Goal: Communication & Community: Answer question/provide support

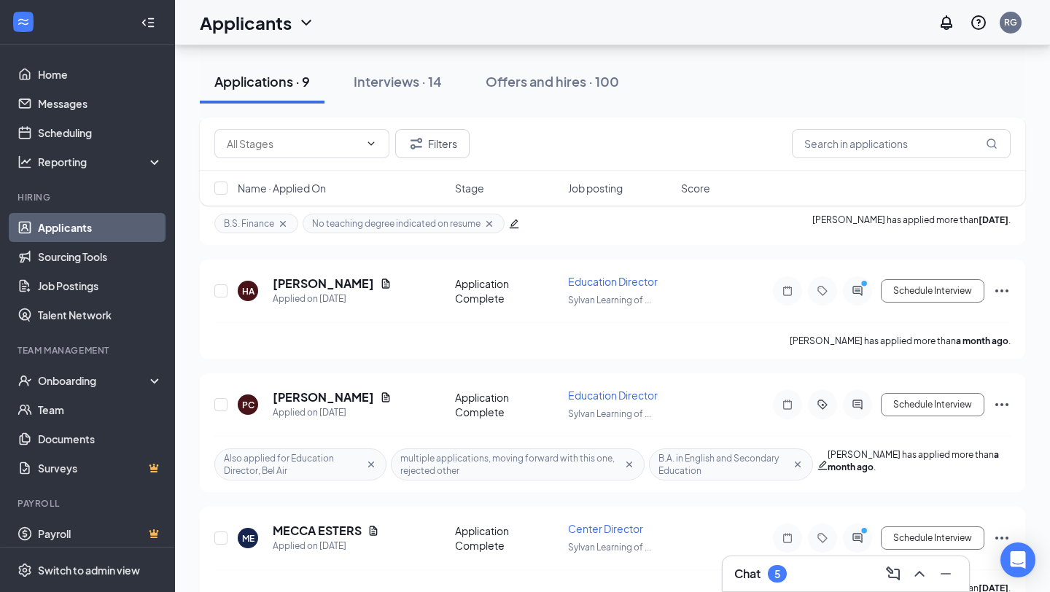
scroll to position [970, 0]
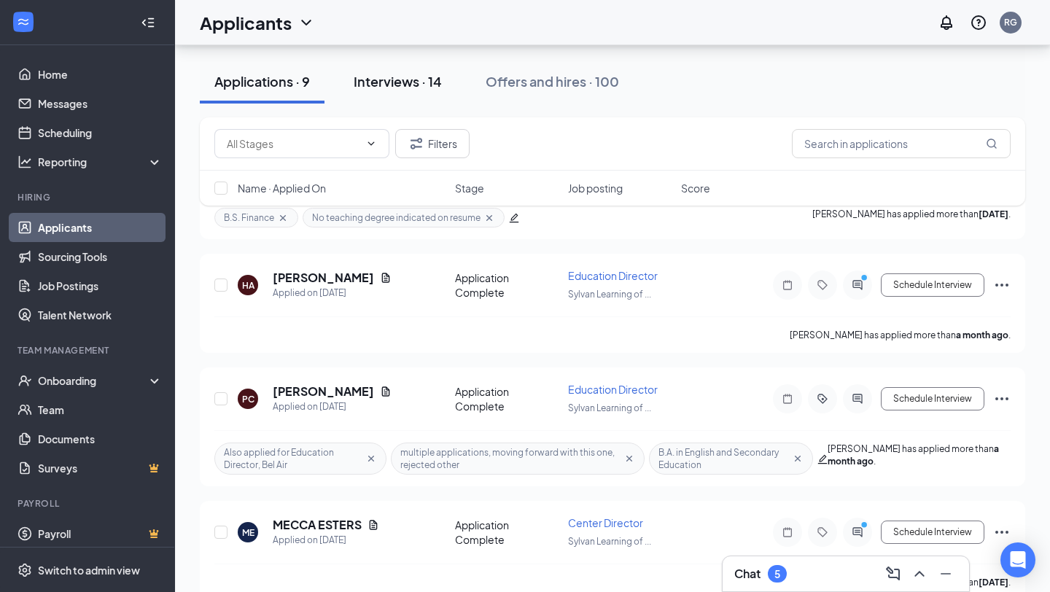
click at [394, 75] on div "Interviews · 14" at bounding box center [397, 81] width 88 height 18
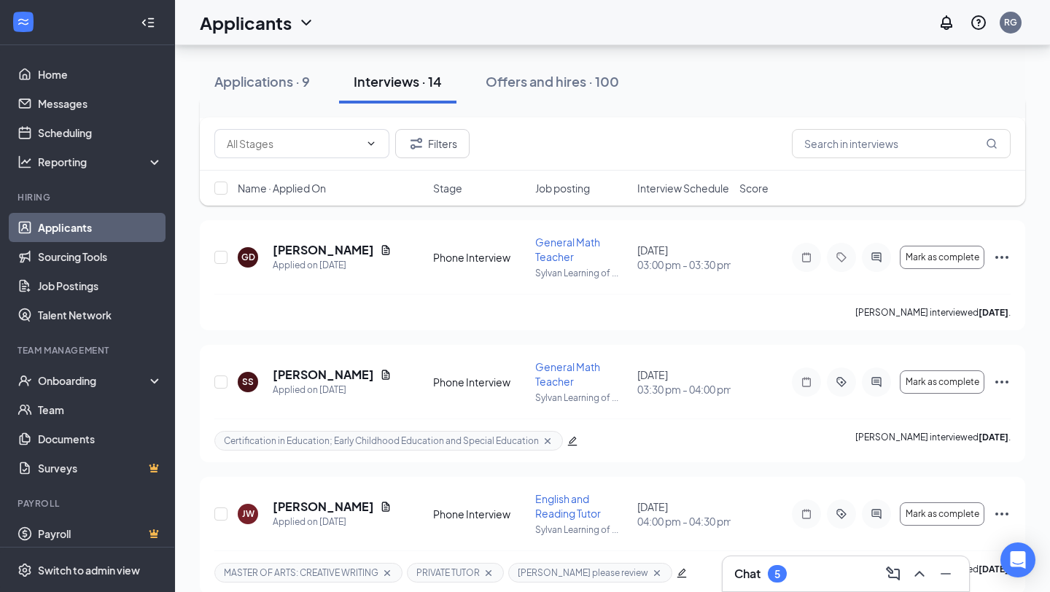
scroll to position [1122, 0]
click at [380, 372] on icon "Document" at bounding box center [386, 373] width 12 height 12
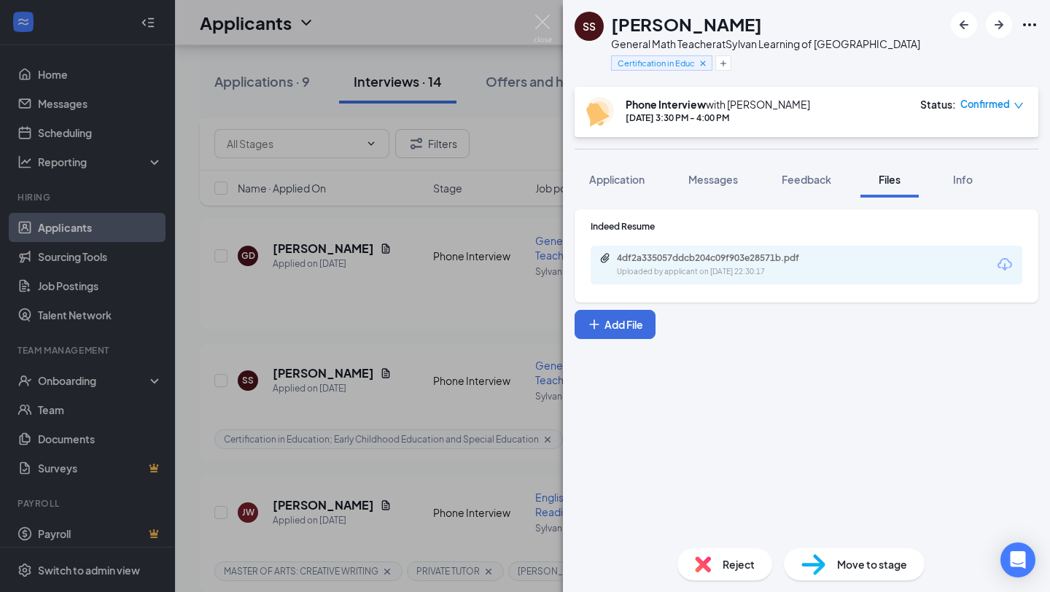
click at [700, 249] on div "4df2a335057ddcb204c09f903e28571b.pdf Uploaded by applicant on [DATE] 22:30:17" at bounding box center [805, 265] width 431 height 39
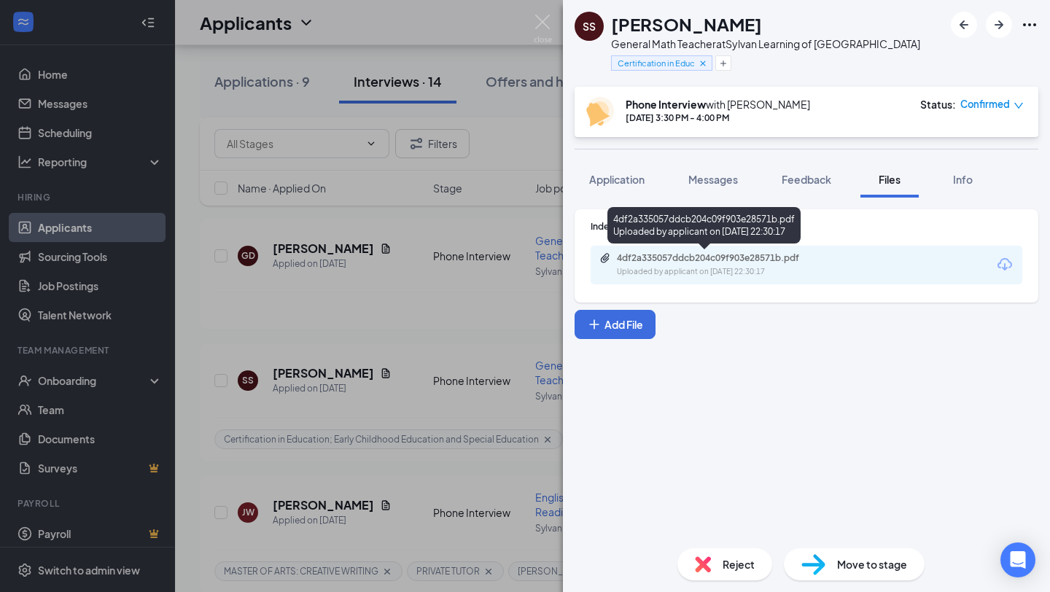
click at [696, 263] on div "4df2a335057ddcb204c09f903e28571b.pdf" at bounding box center [719, 258] width 204 height 12
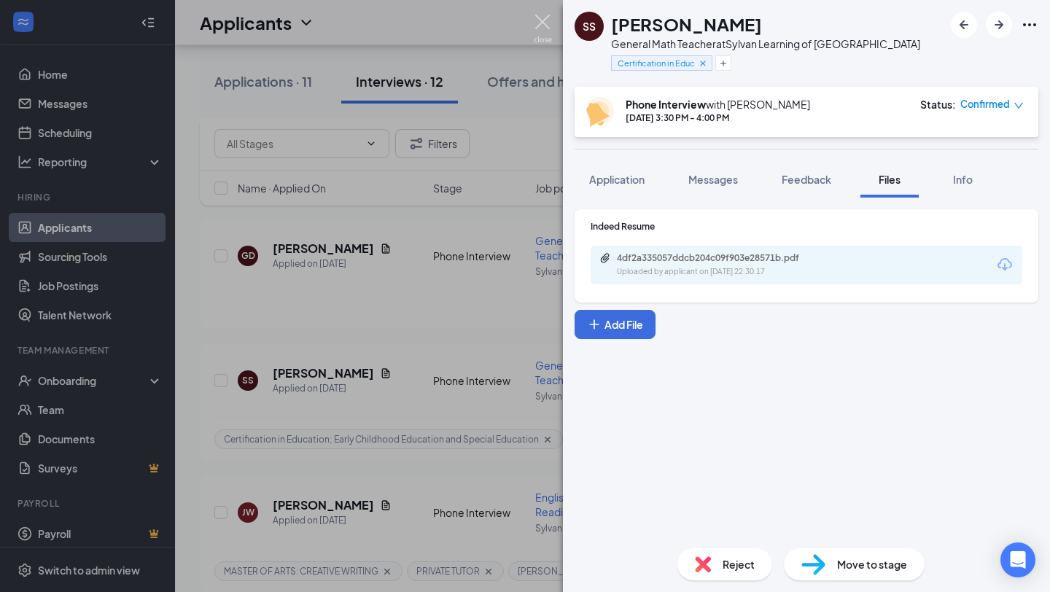
click at [545, 20] on img at bounding box center [543, 29] width 18 height 28
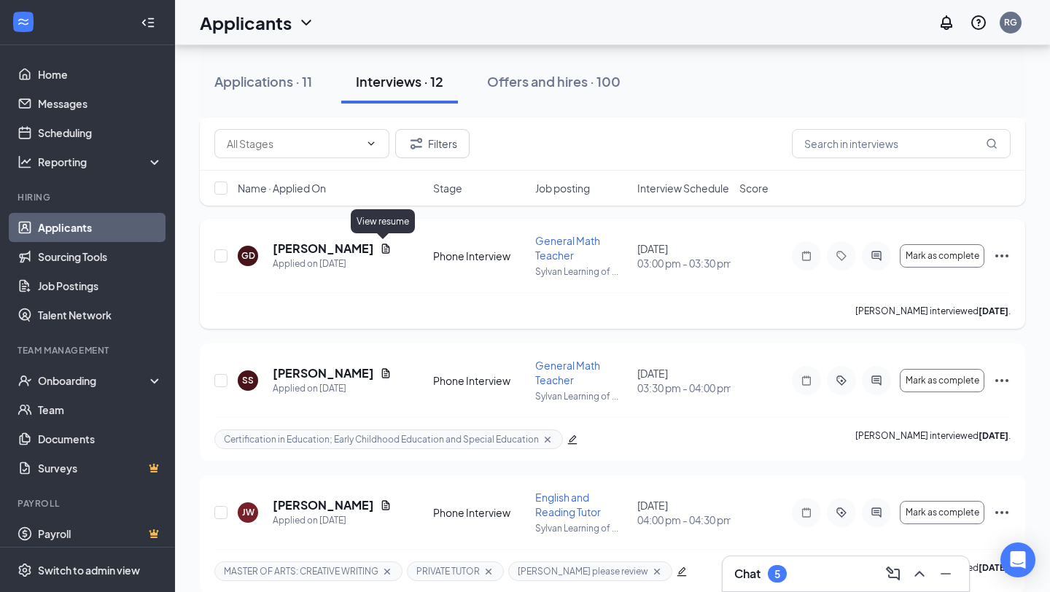
click at [382, 251] on icon "Document" at bounding box center [386, 247] width 8 height 9
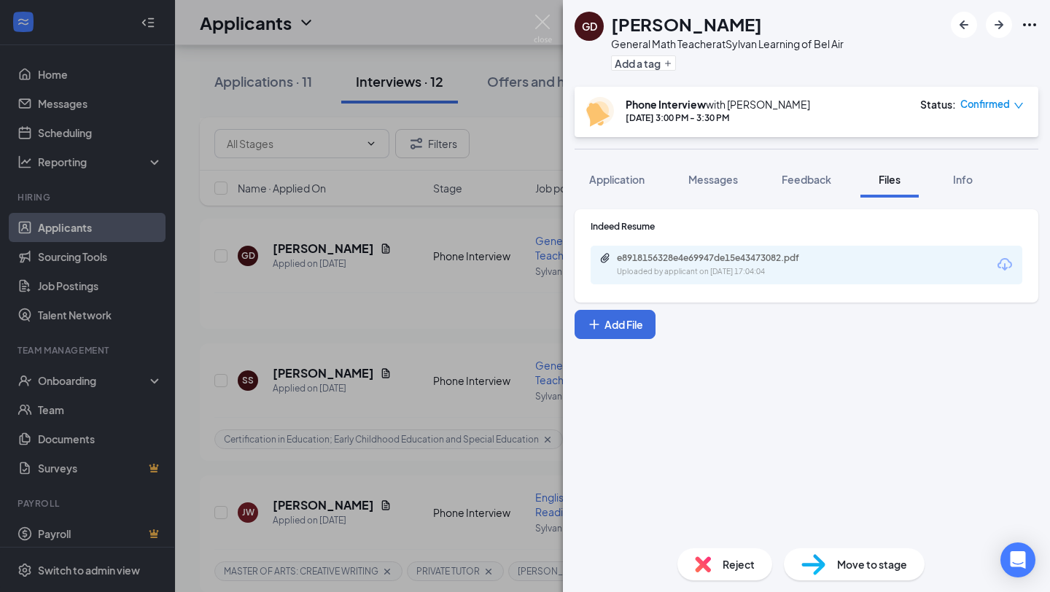
click at [711, 254] on div "e8918156328e4e69947de15e43473082.pdf" at bounding box center [719, 258] width 204 height 12
click at [544, 26] on img at bounding box center [543, 29] width 18 height 28
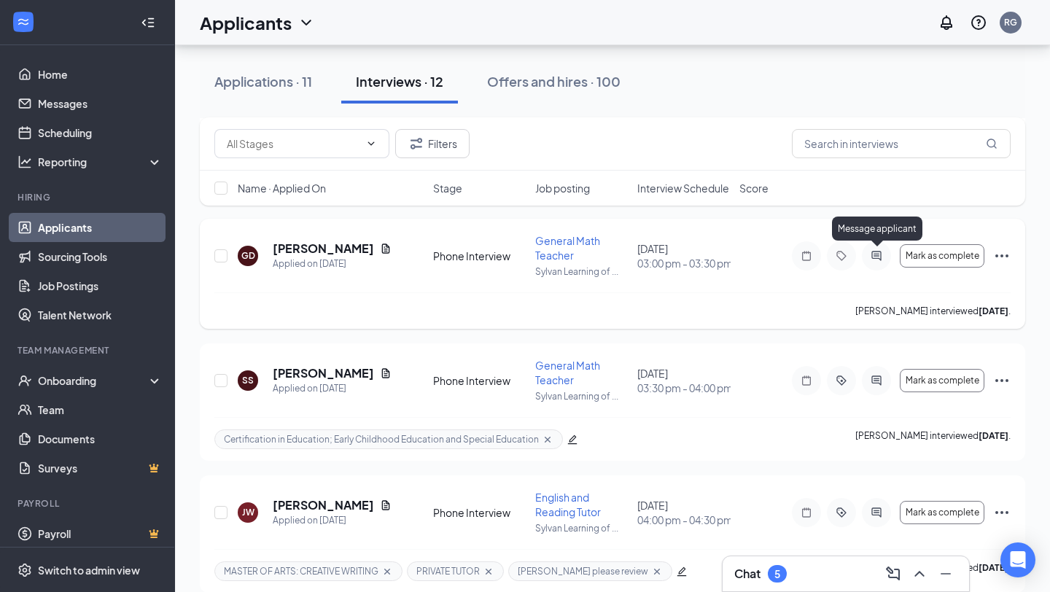
click at [876, 255] on icon "ActiveChat" at bounding box center [875, 255] width 9 height 9
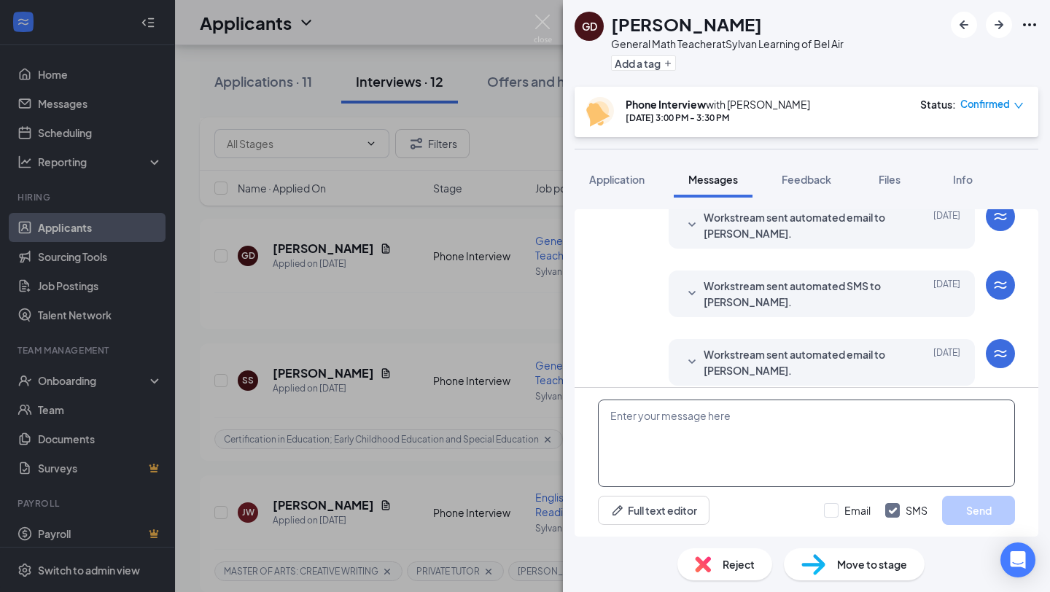
scroll to position [378, 0]
click at [722, 438] on textarea at bounding box center [806, 442] width 417 height 87
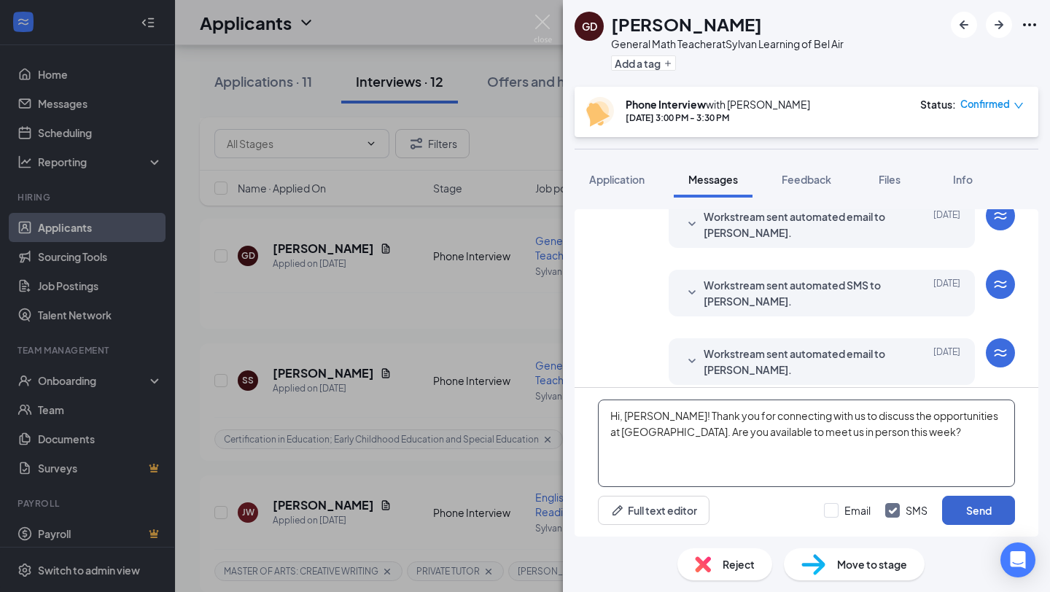
type textarea "Hi, [PERSON_NAME]! Thank you for connecting with us to discuss the opportunitie…"
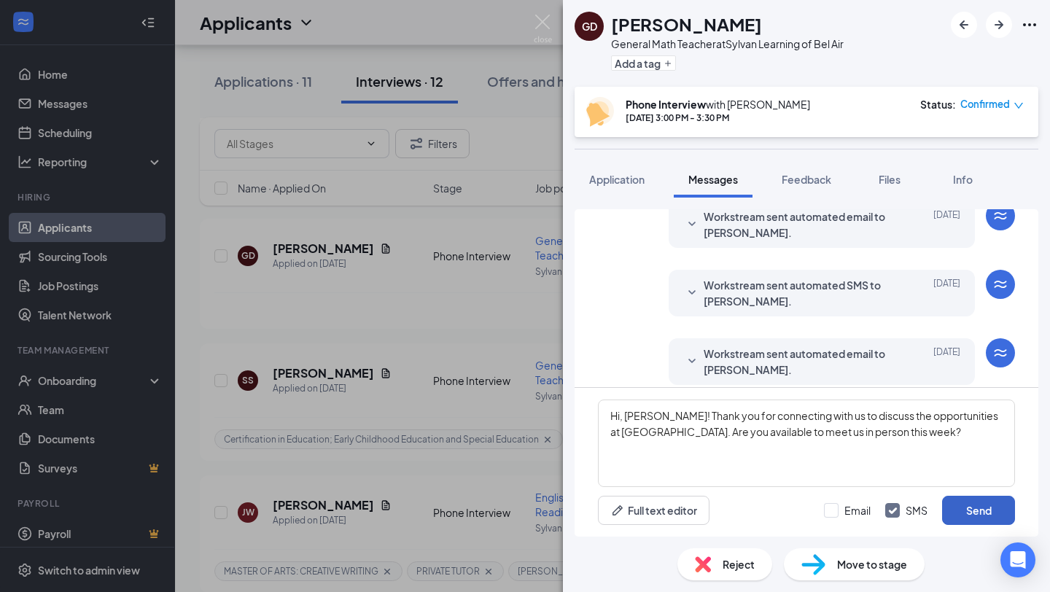
click at [972, 509] on button "Send" at bounding box center [978, 510] width 73 height 29
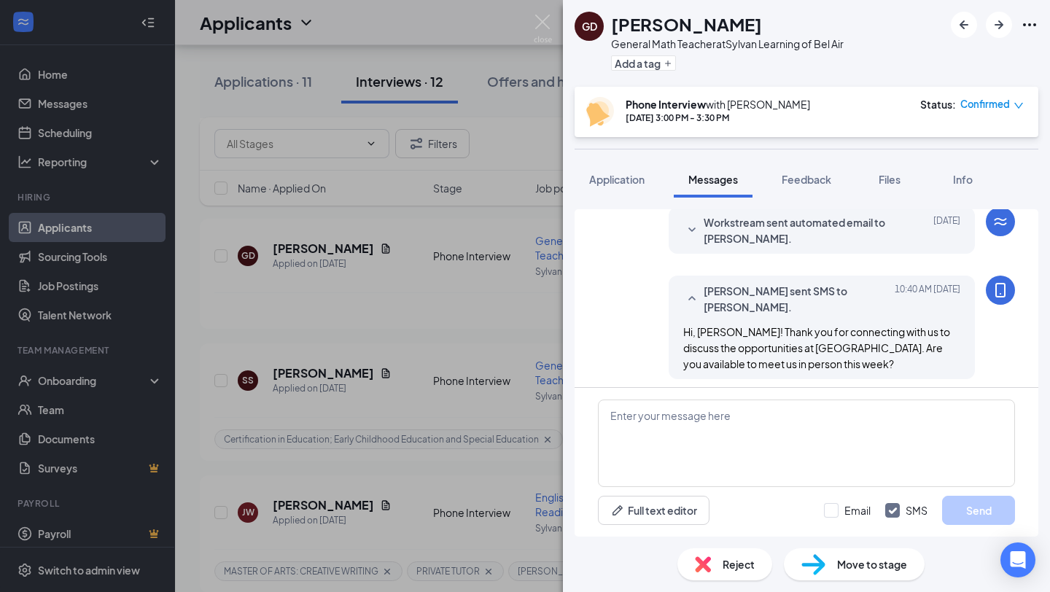
scroll to position [653, 0]
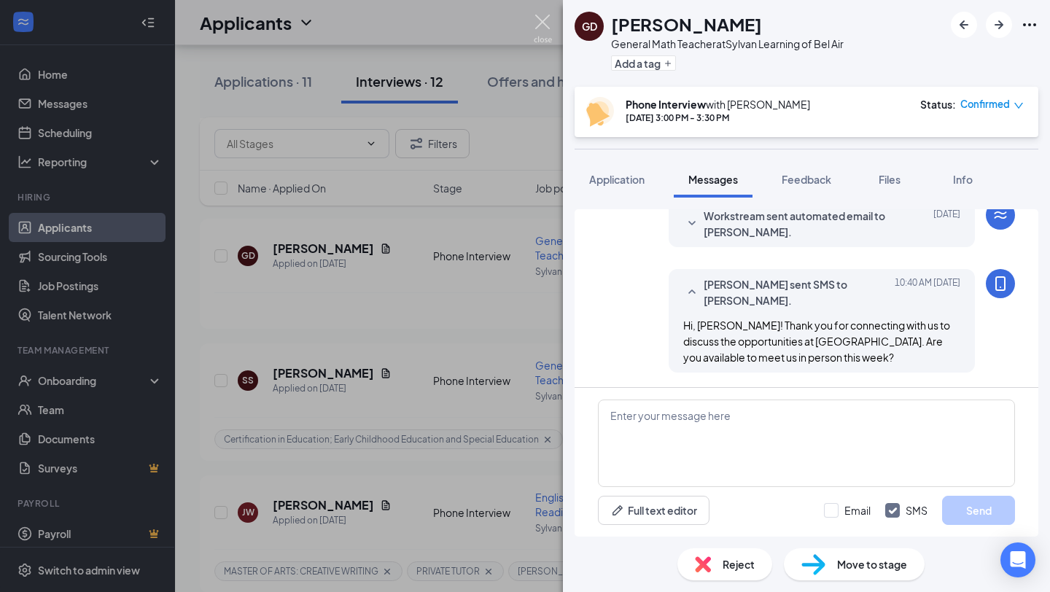
click at [542, 33] on img at bounding box center [543, 29] width 18 height 28
